Goal: Task Accomplishment & Management: Manage account settings

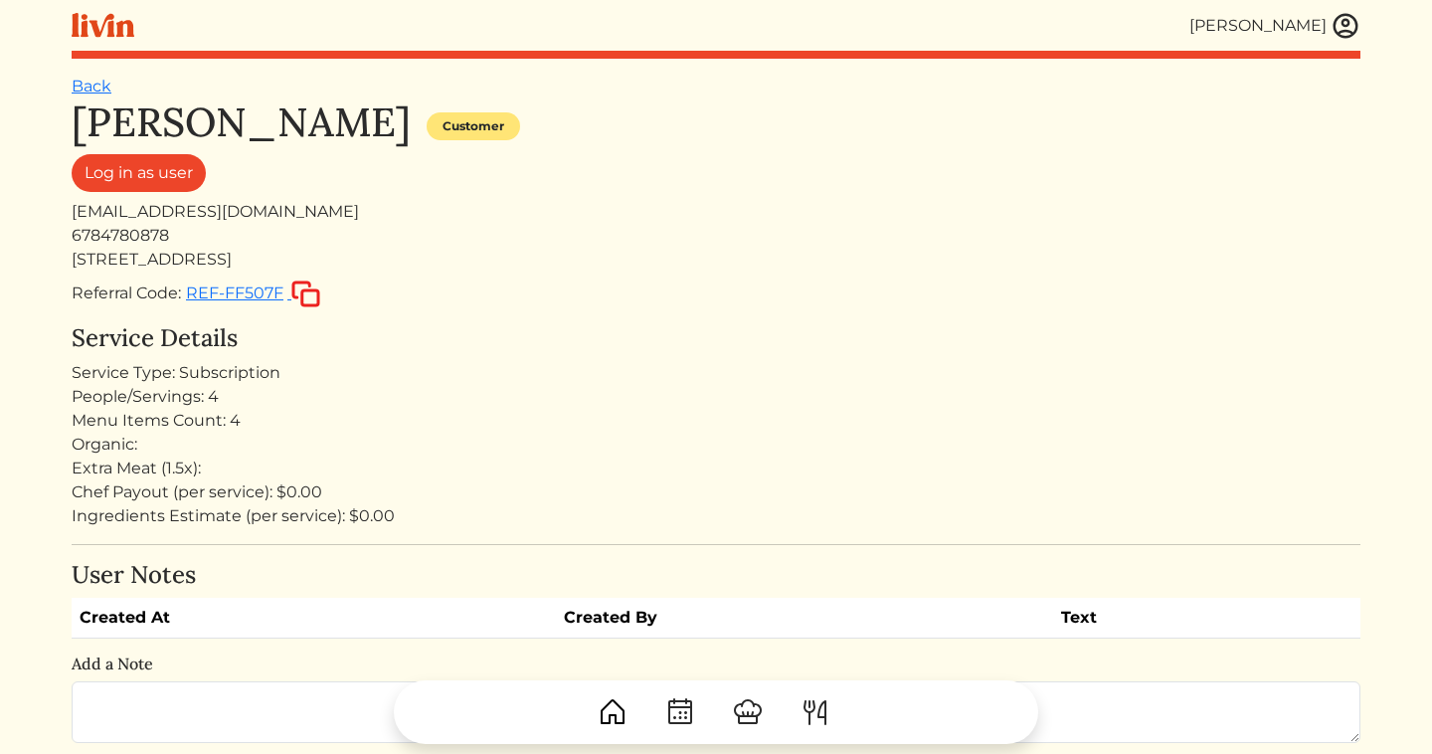
click at [1354, 24] on img at bounding box center [1345, 26] width 30 height 30
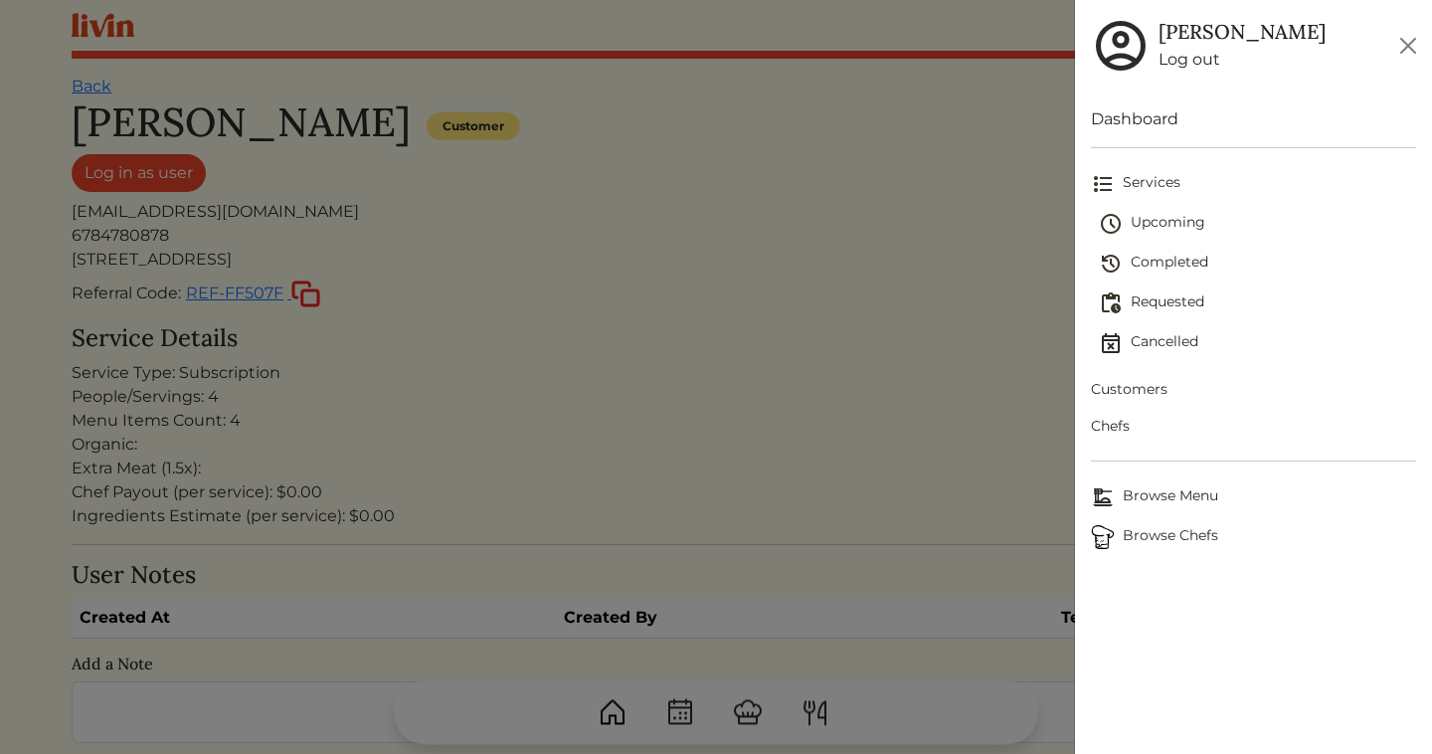
click at [1175, 298] on span "Requested" at bounding box center [1257, 303] width 317 height 24
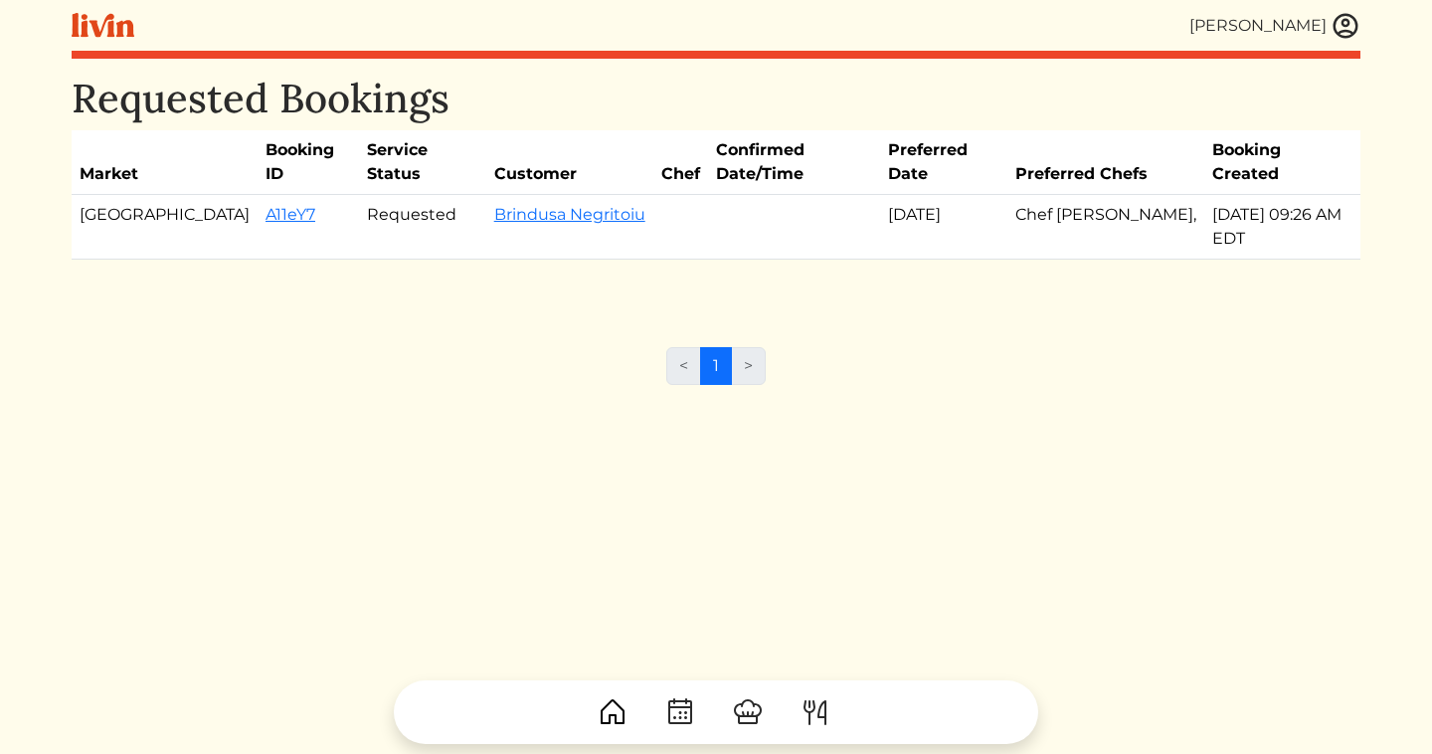
click at [1331, 28] on img at bounding box center [1345, 26] width 30 height 30
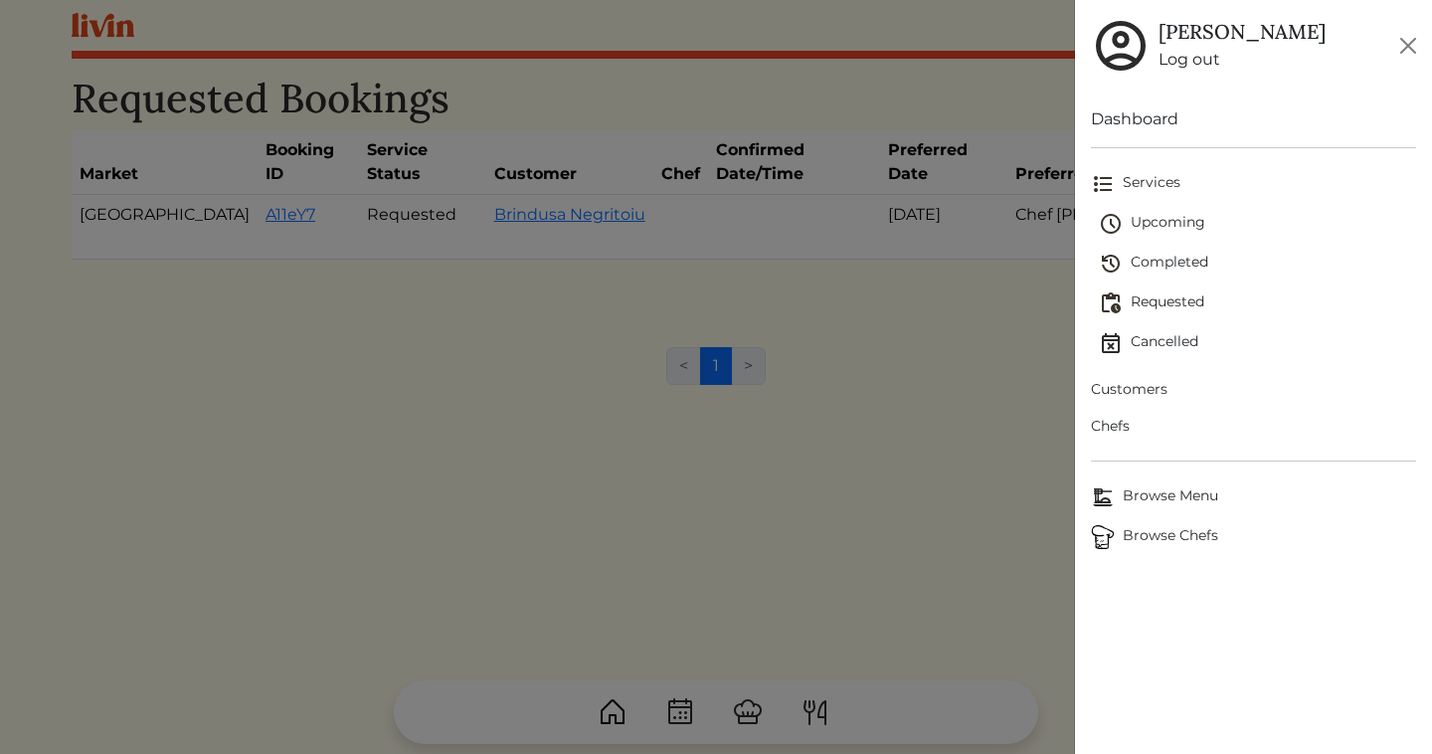
click at [1157, 215] on span "Upcoming" at bounding box center [1257, 224] width 317 height 24
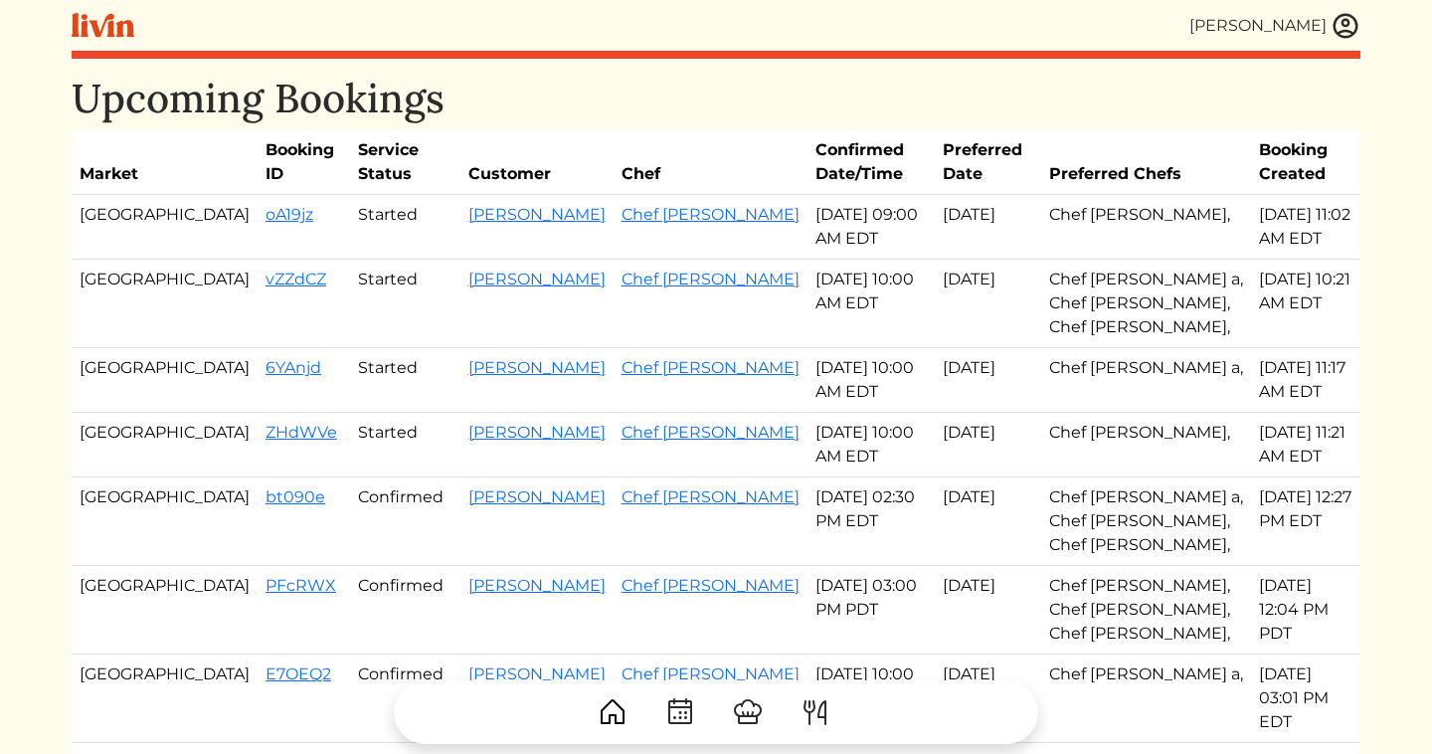
click at [1345, 20] on img at bounding box center [1345, 26] width 30 height 30
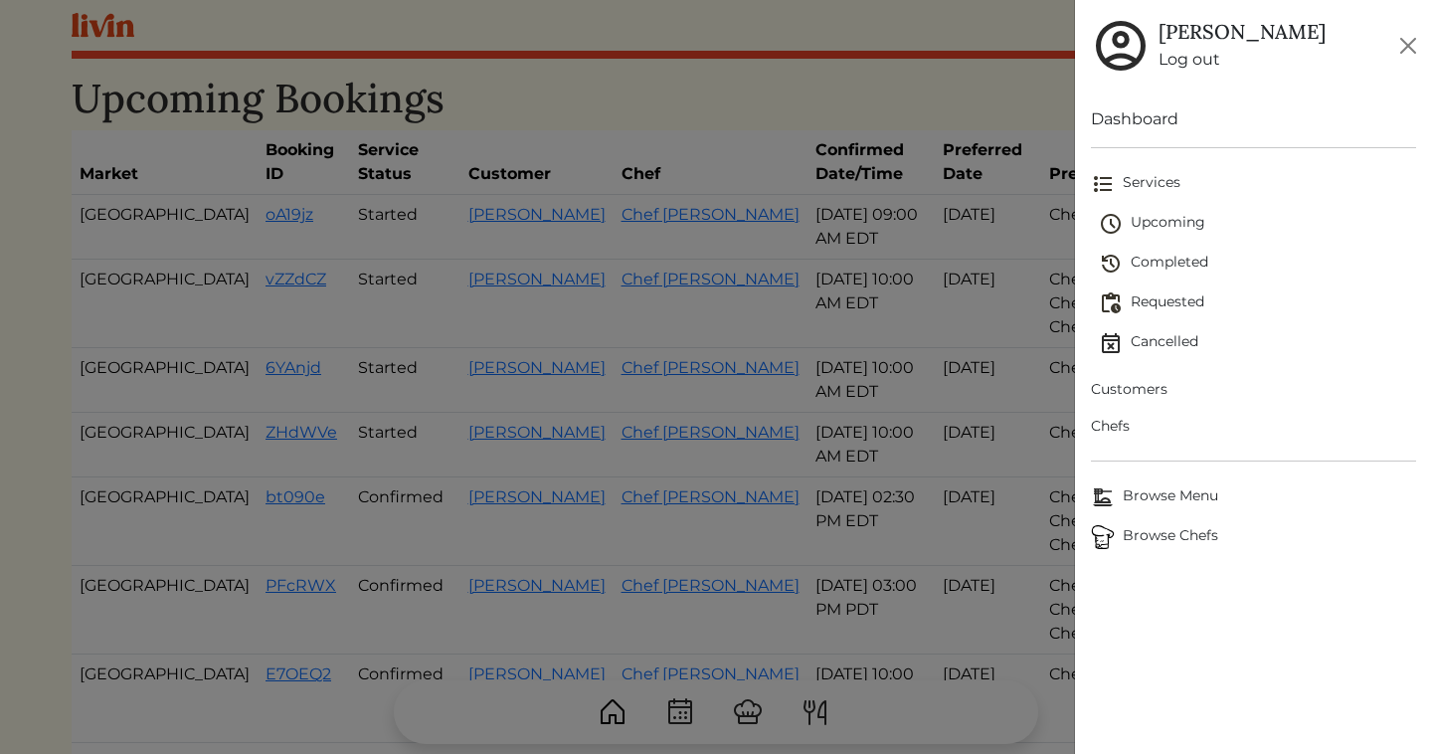
click at [1114, 421] on span "Chefs" at bounding box center [1253, 426] width 325 height 21
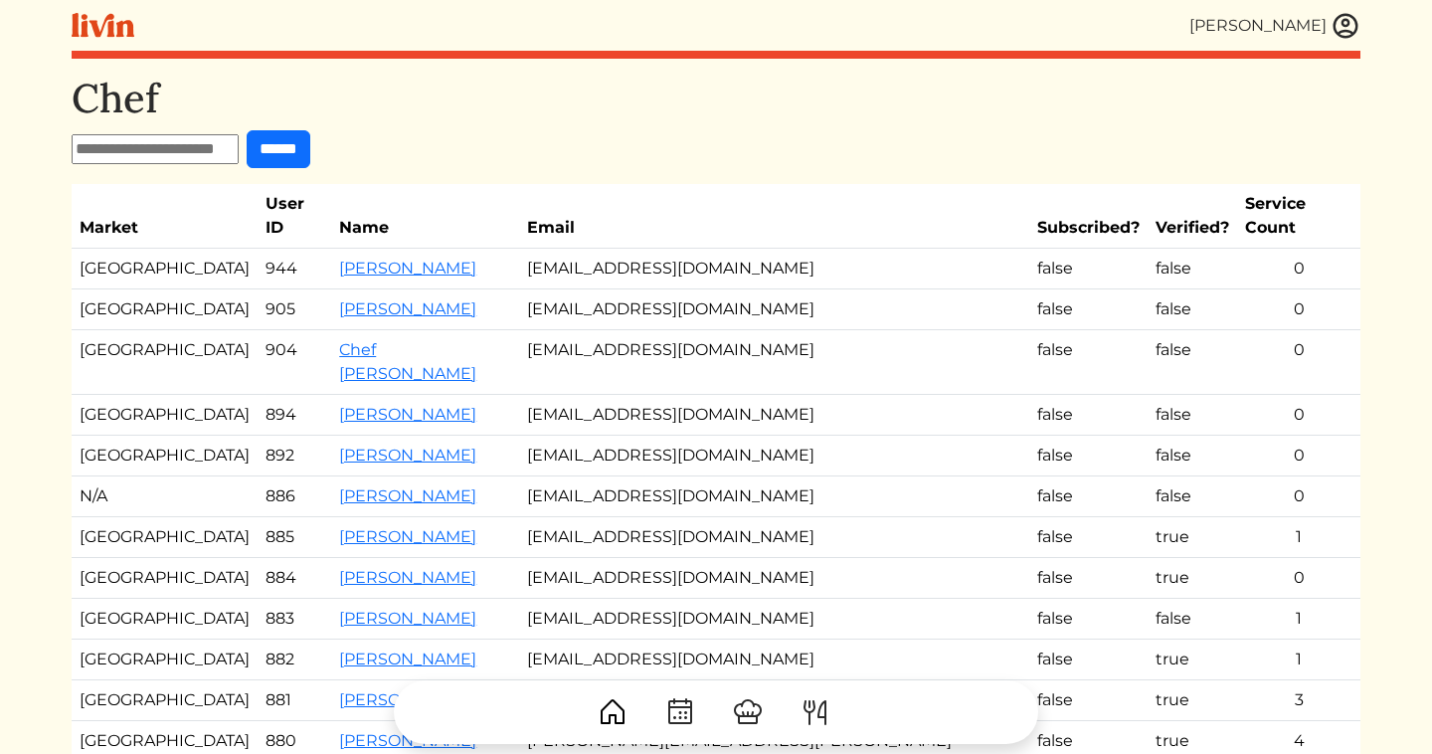
click at [188, 153] on input "text" at bounding box center [155, 149] width 167 height 30
type input "*******"
click at [247, 130] on input "******" at bounding box center [279, 149] width 64 height 38
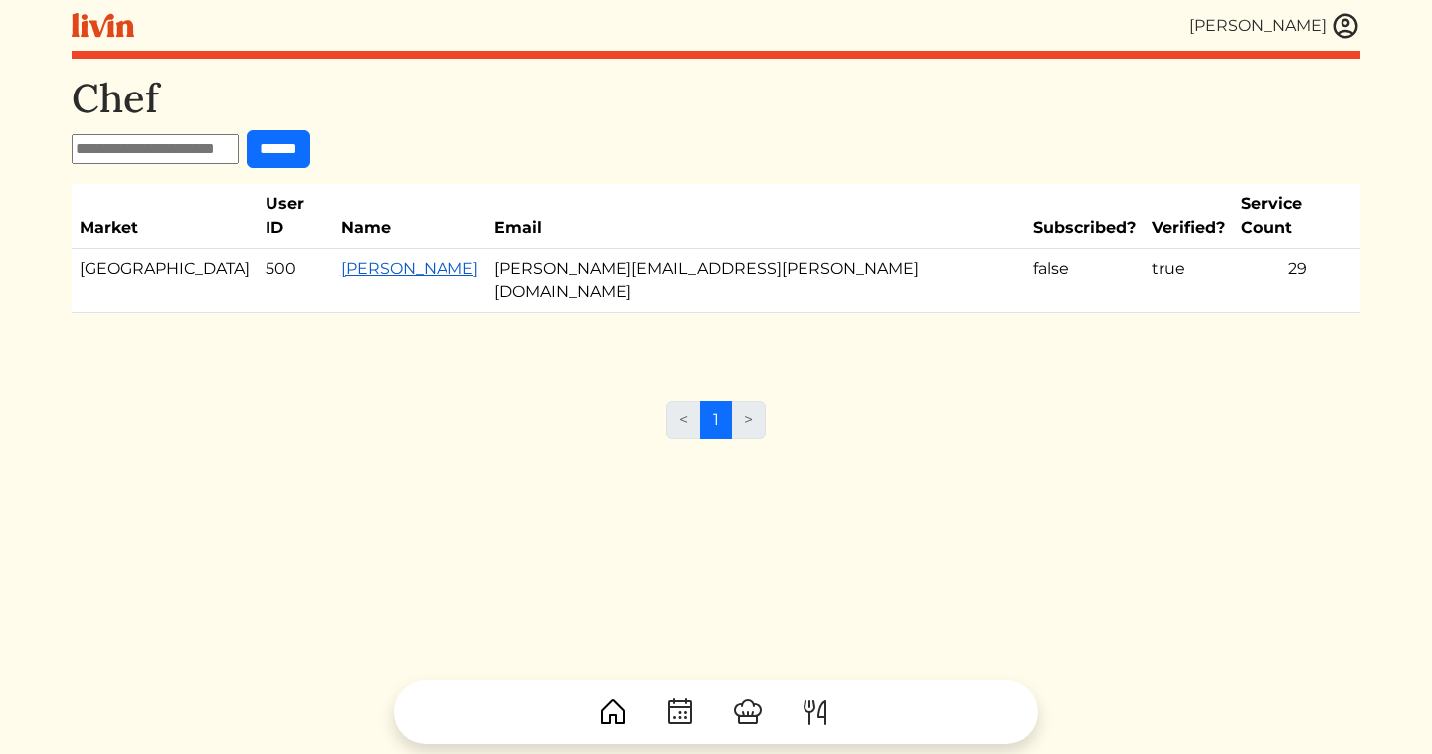
click at [351, 259] on link "[PERSON_NAME]" at bounding box center [409, 268] width 137 height 19
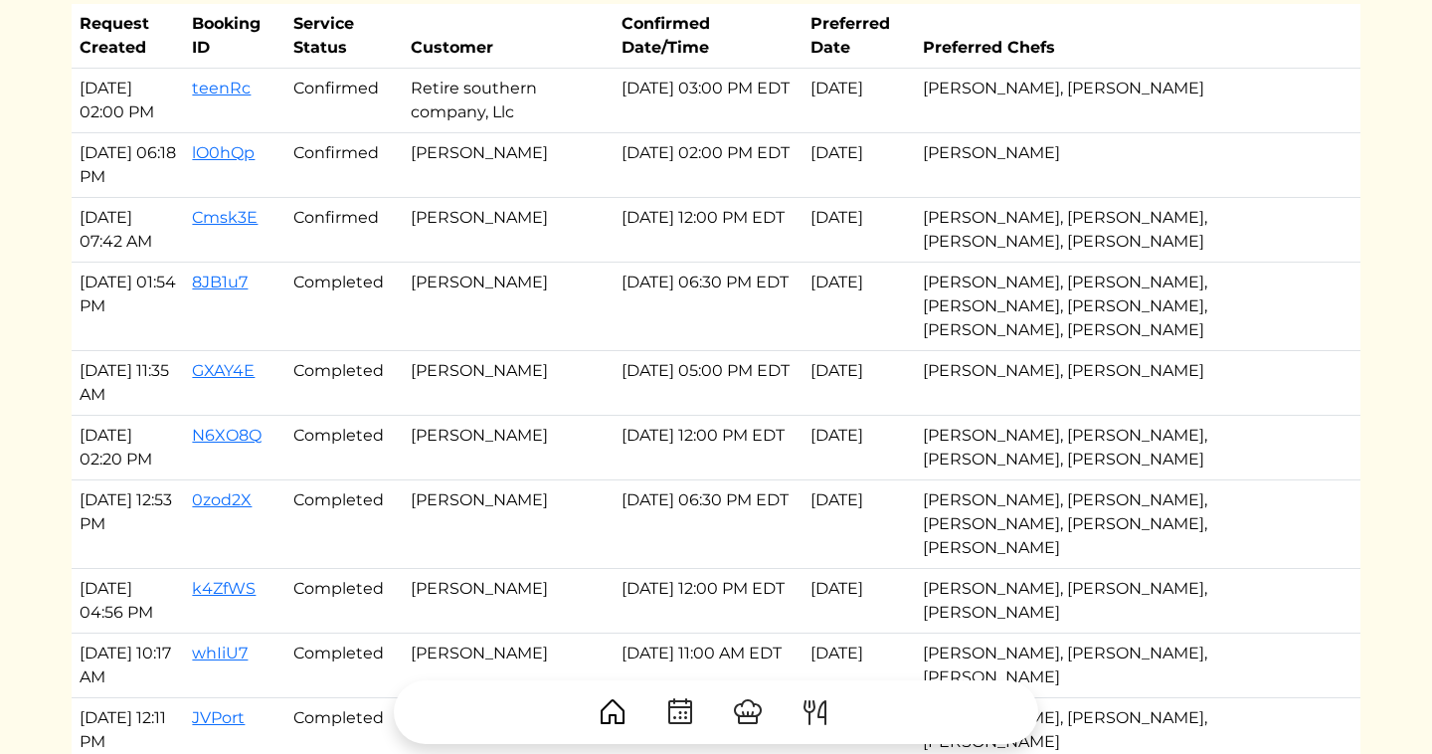
scroll to position [820, 0]
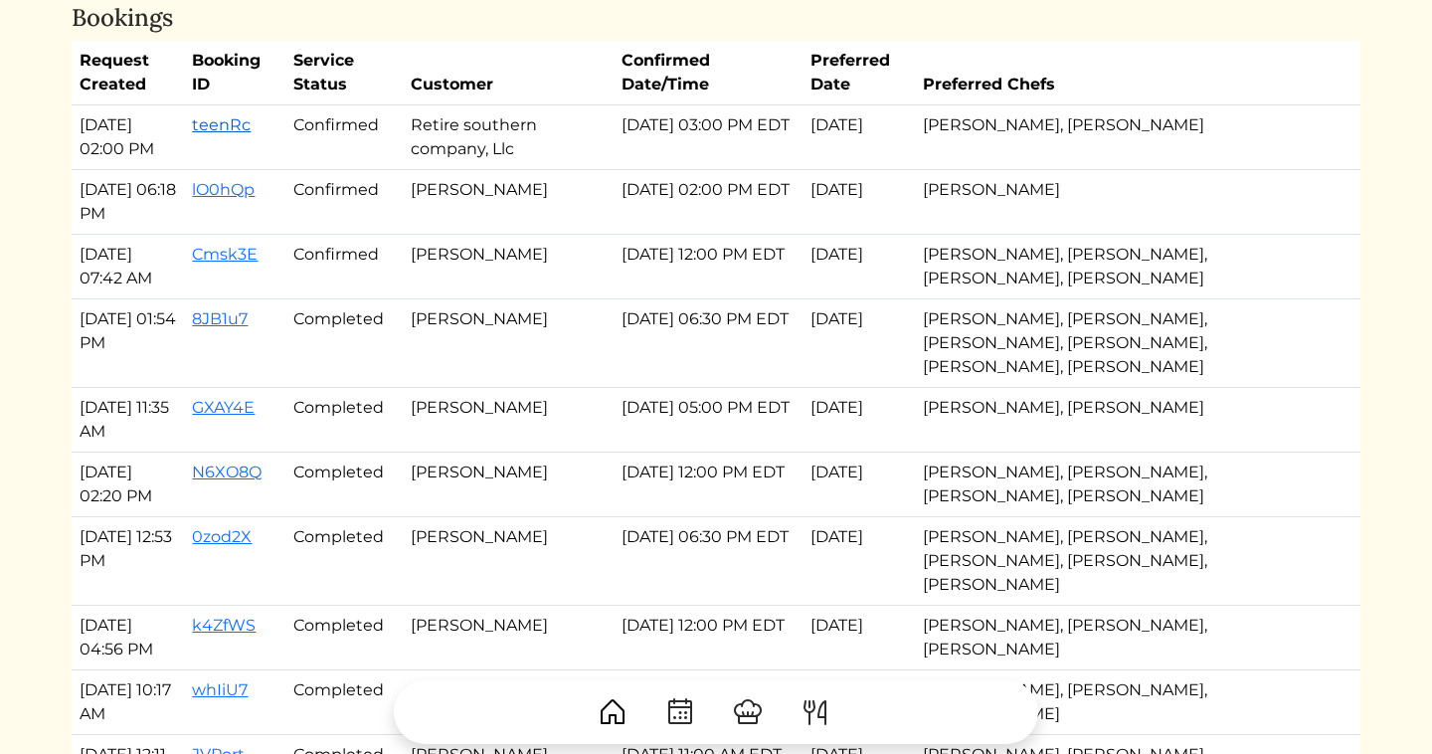
click at [231, 125] on link "teenRc" at bounding box center [221, 124] width 59 height 19
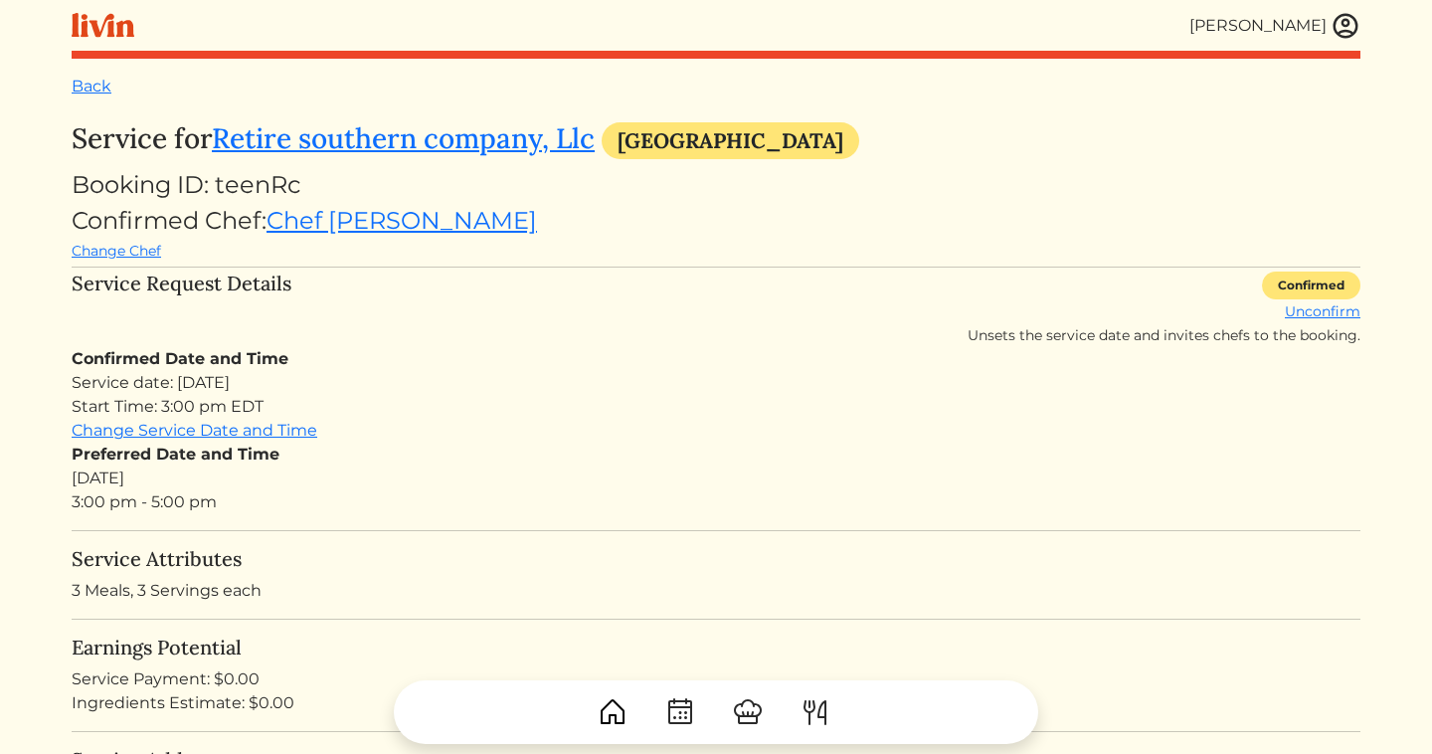
click at [79, 88] on link "Back" at bounding box center [92, 86] width 40 height 19
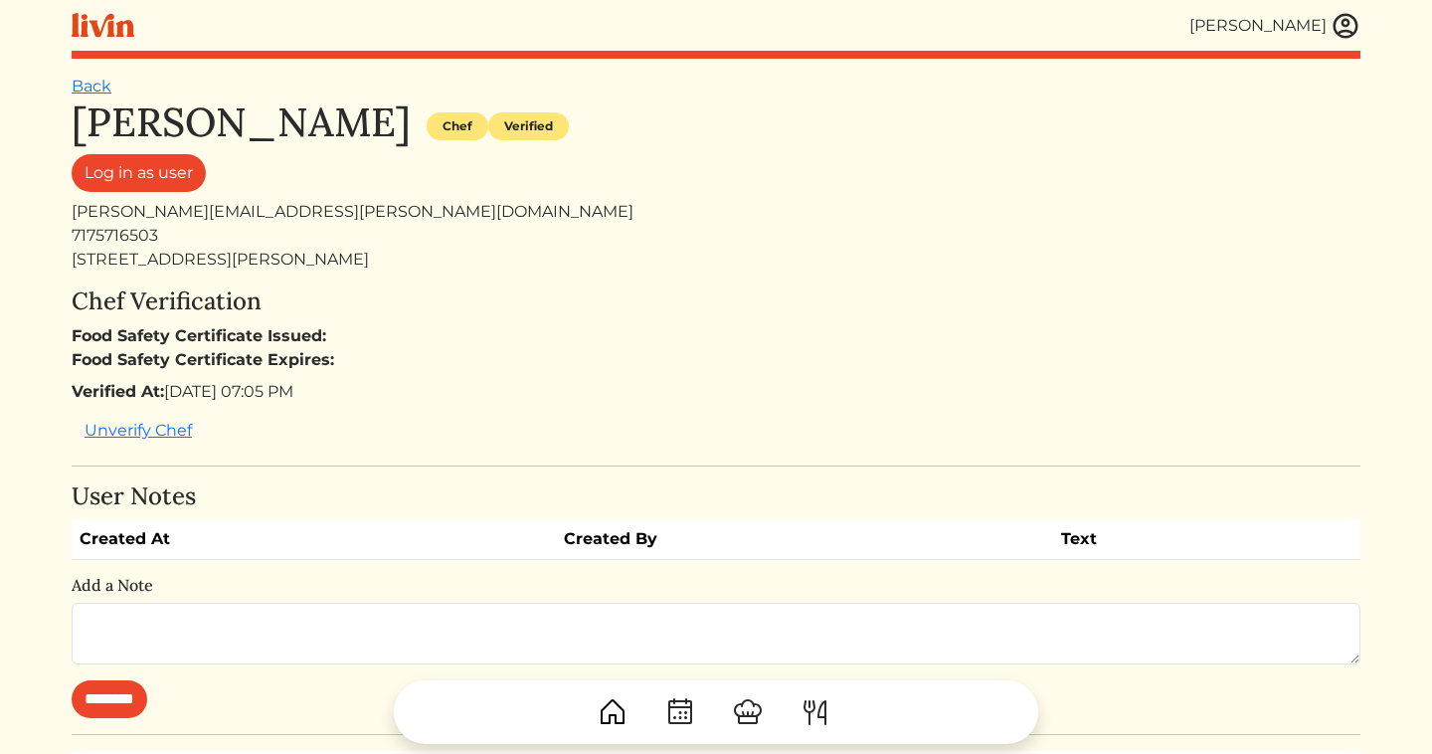
click at [1345, 27] on img at bounding box center [1345, 26] width 30 height 30
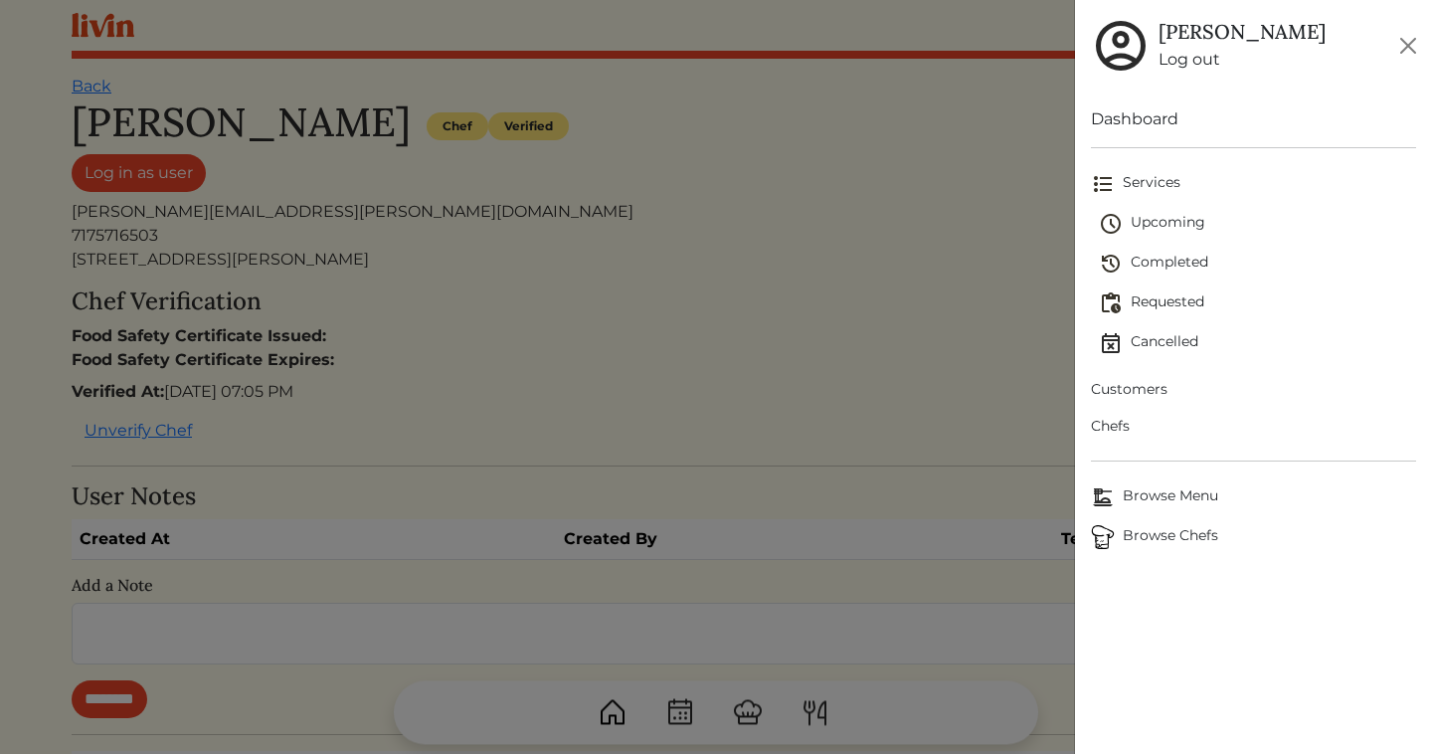
click at [1156, 295] on span "Requested" at bounding box center [1257, 303] width 317 height 24
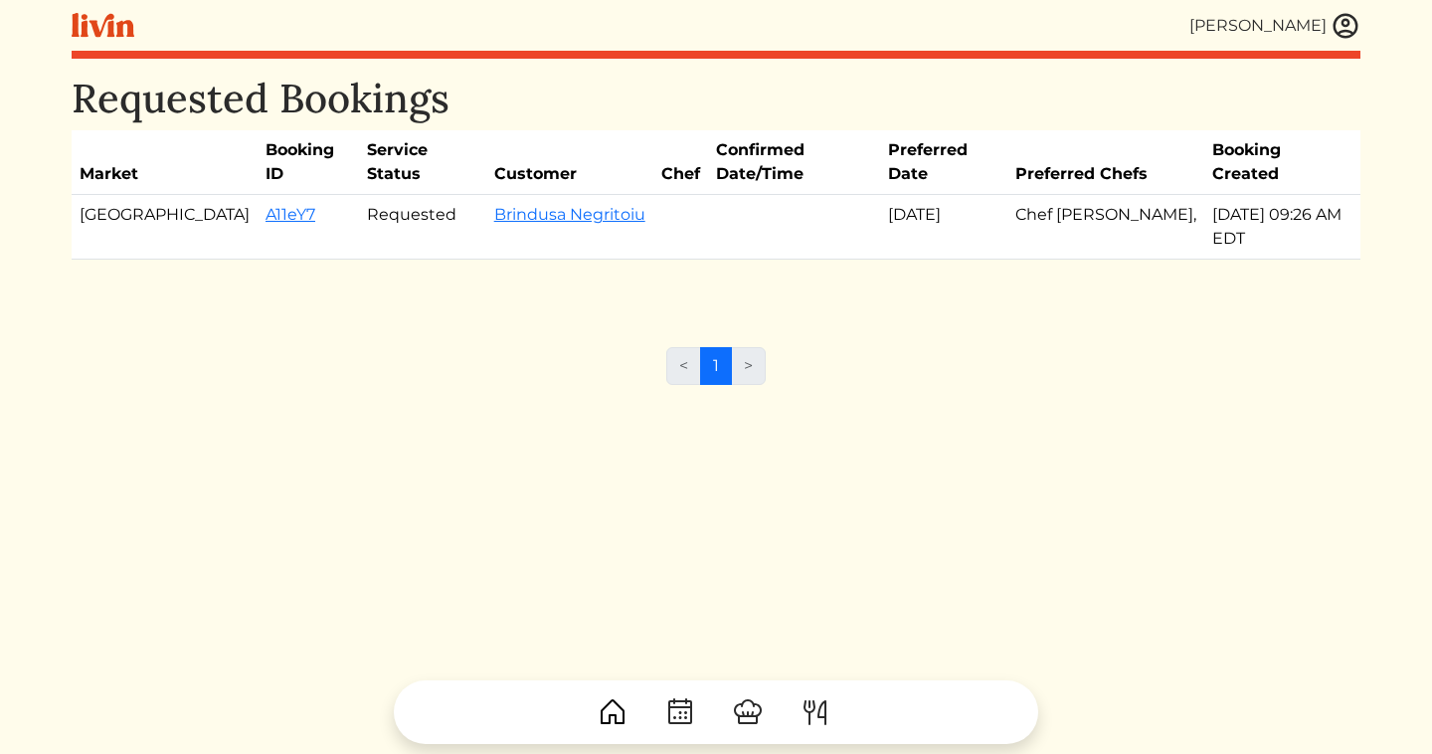
click at [1338, 29] on img at bounding box center [1345, 26] width 30 height 30
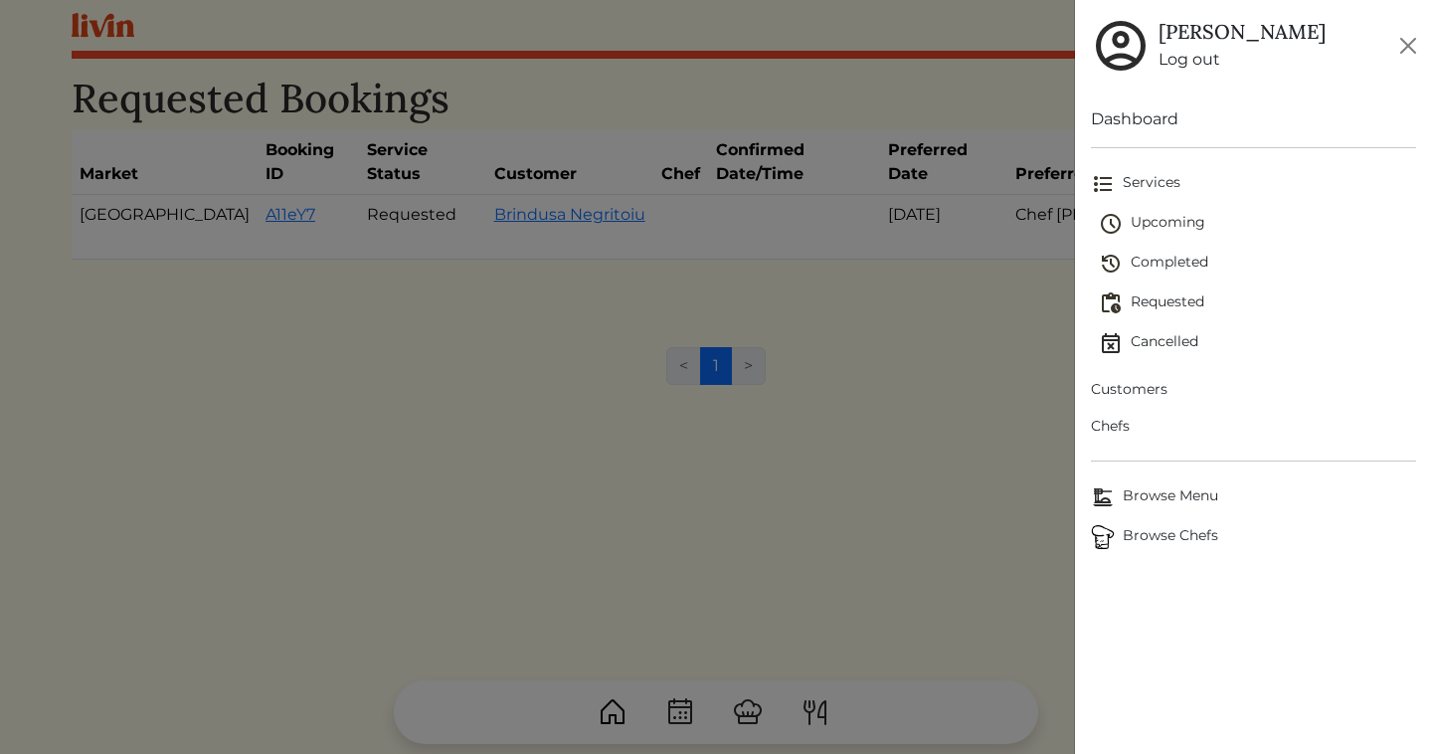
click at [1138, 348] on span "Cancelled" at bounding box center [1257, 343] width 317 height 24
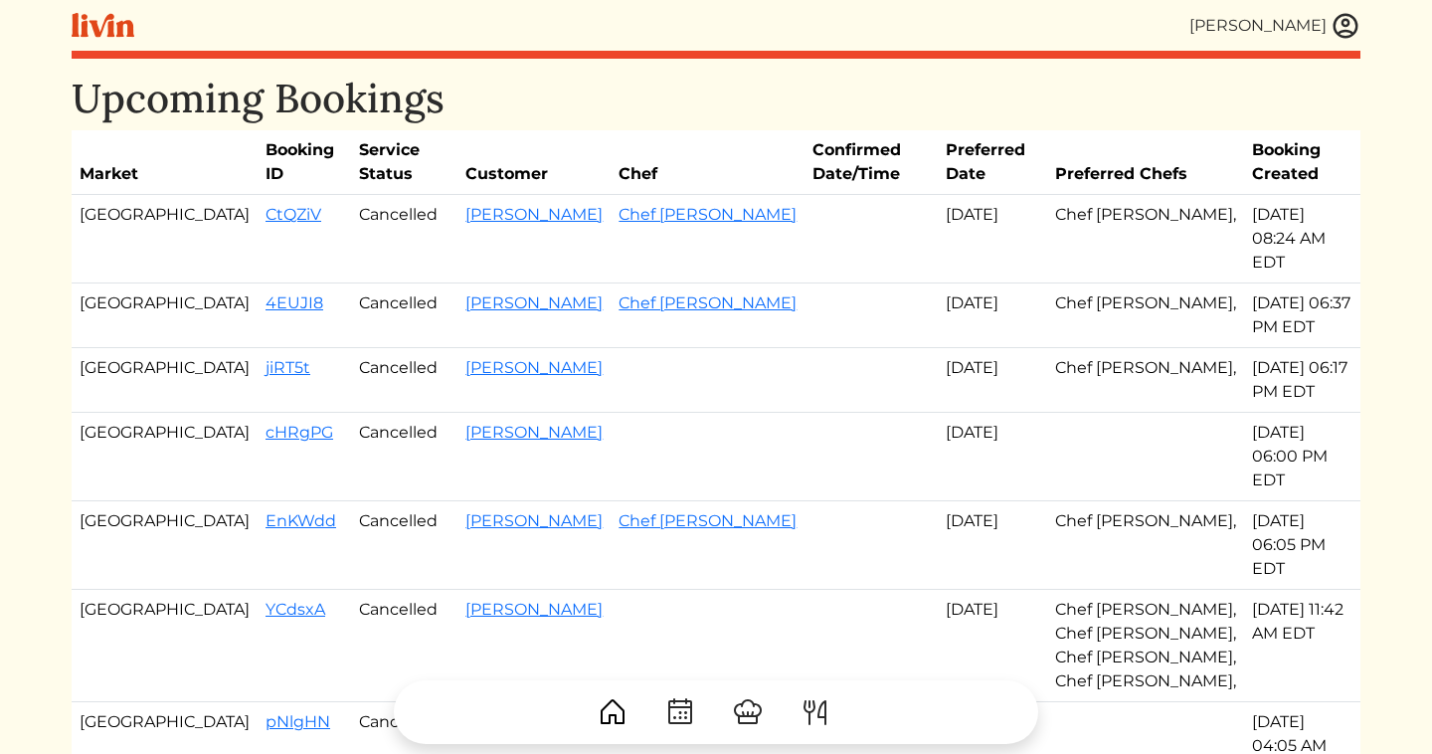
click at [1350, 19] on img at bounding box center [1345, 26] width 30 height 30
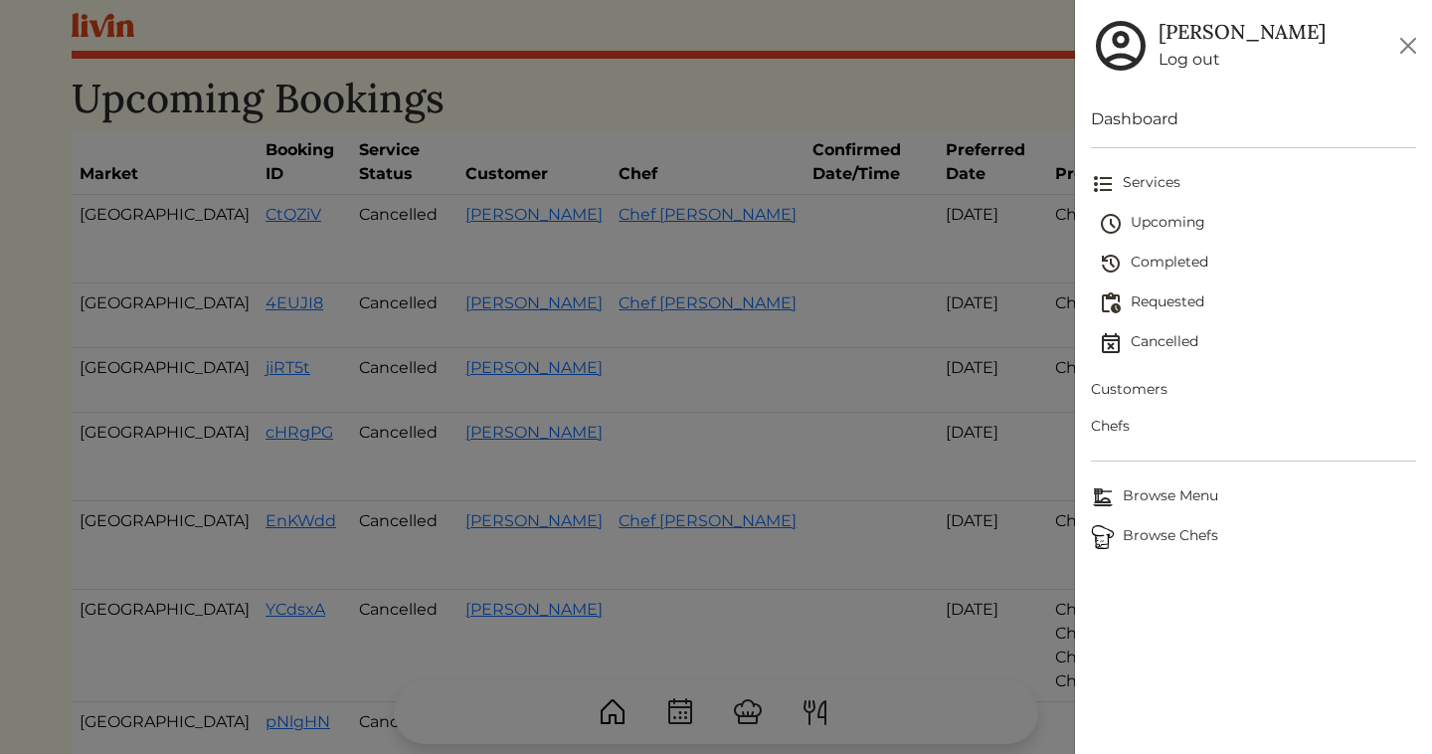
click at [1155, 219] on span "Upcoming" at bounding box center [1257, 224] width 317 height 24
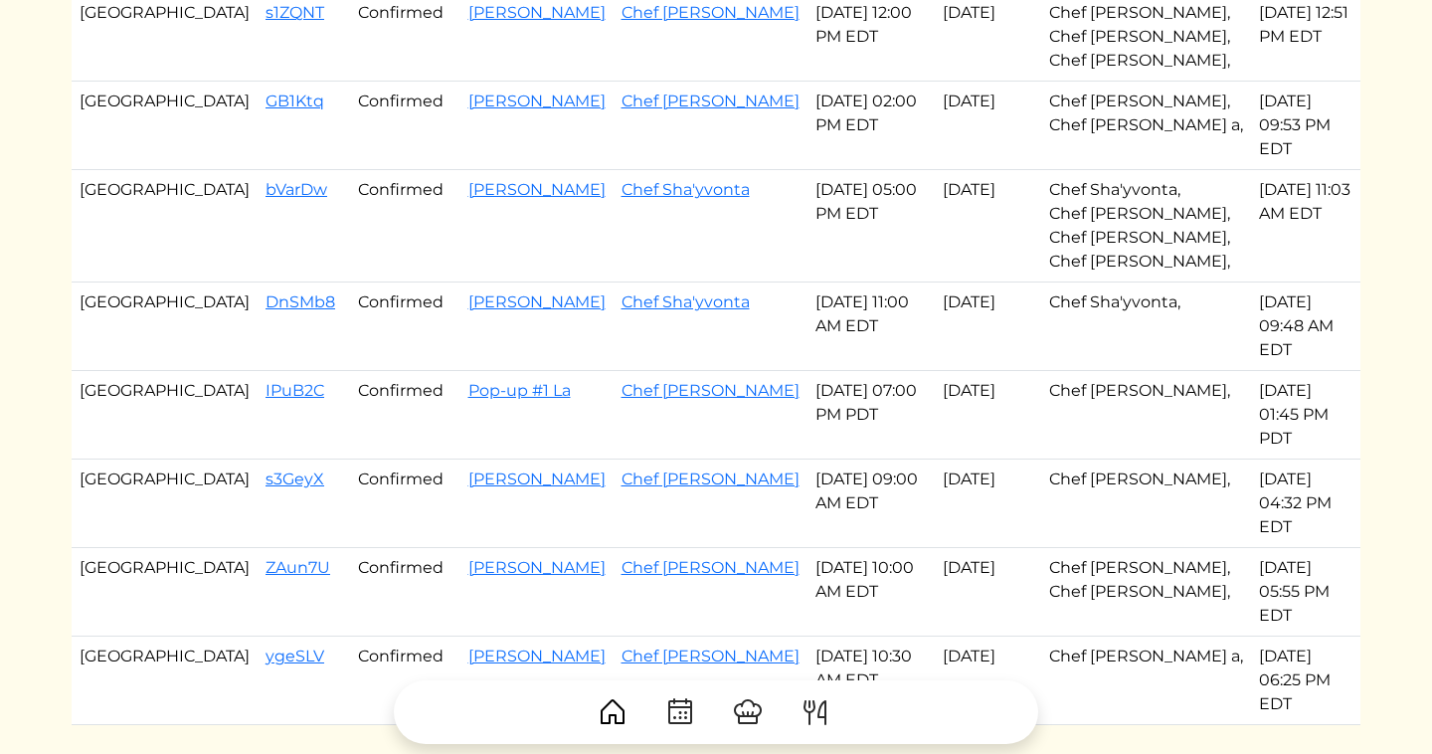
scroll to position [929, 0]
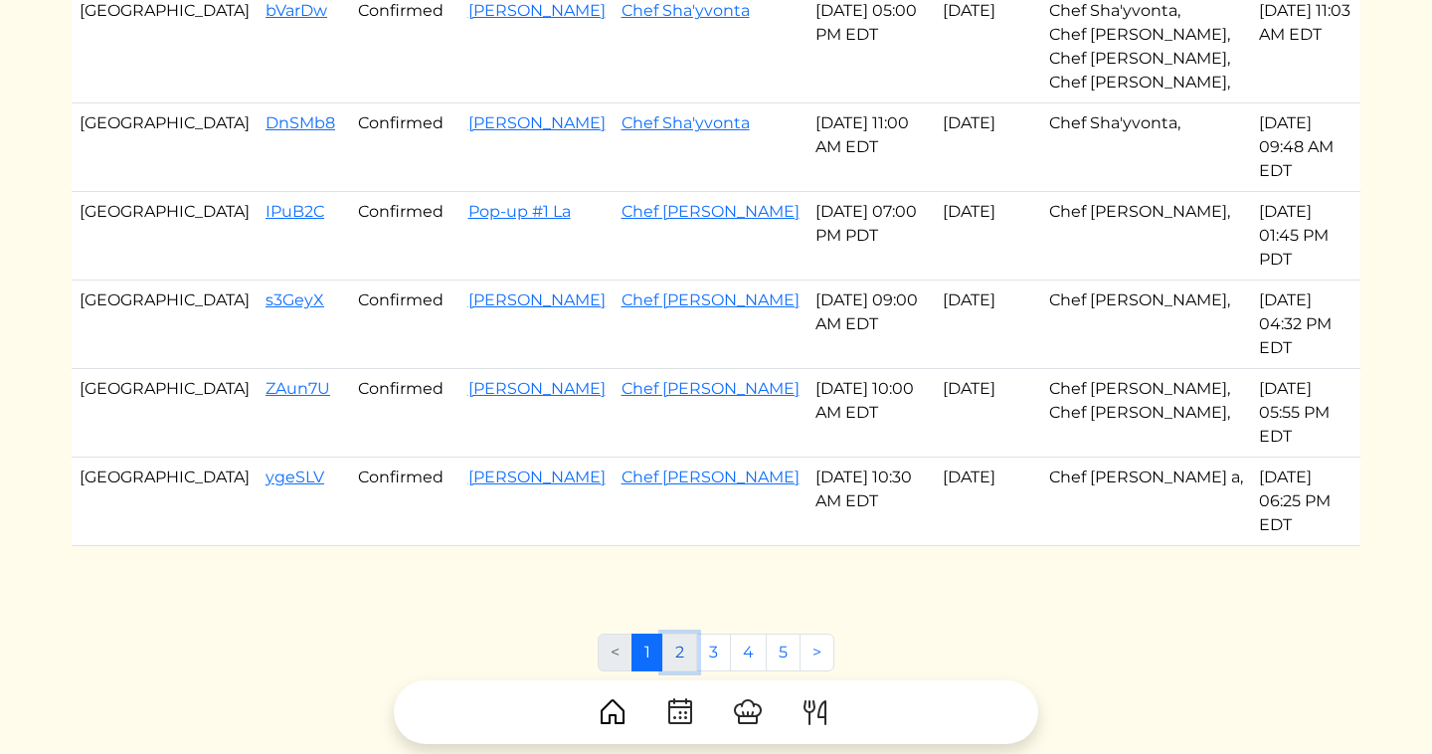
click at [677, 633] on link "2" at bounding box center [679, 652] width 35 height 38
